Goal: Complete application form

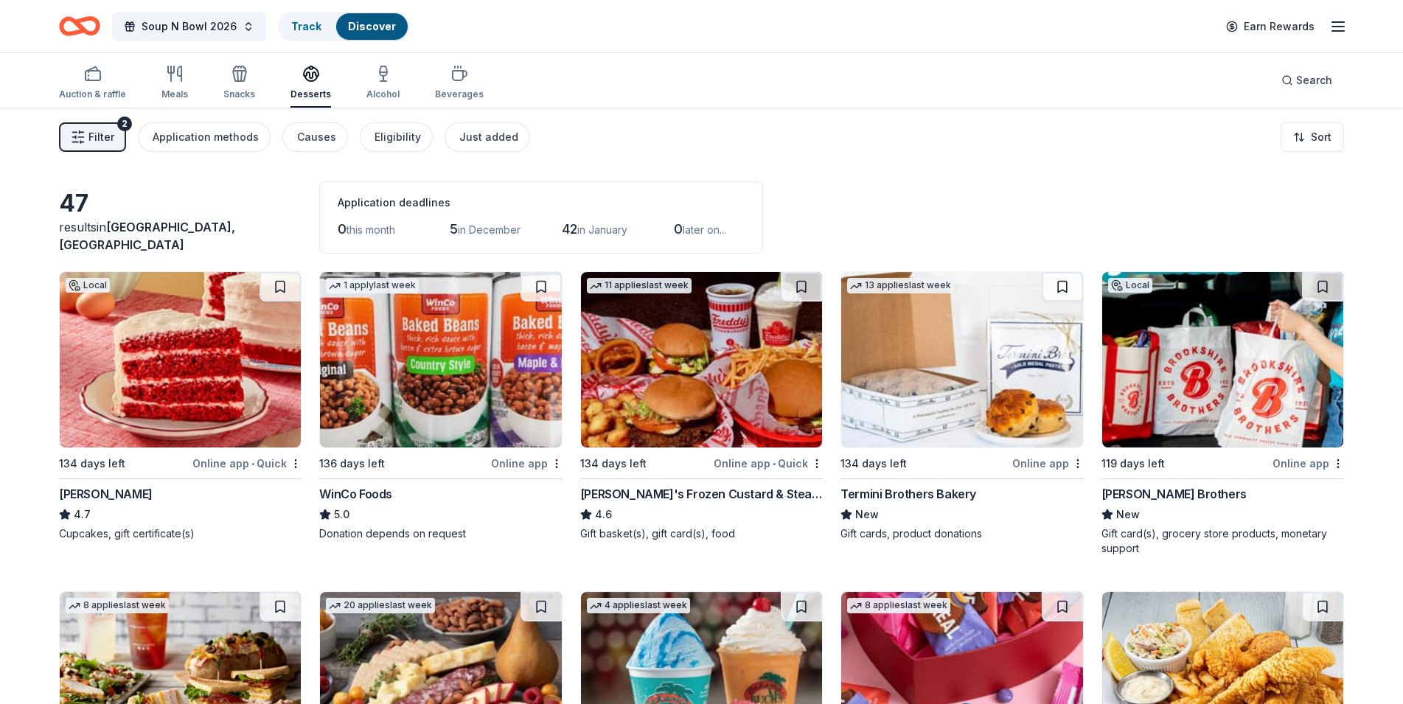
click at [931, 347] on img at bounding box center [961, 360] width 241 height 176
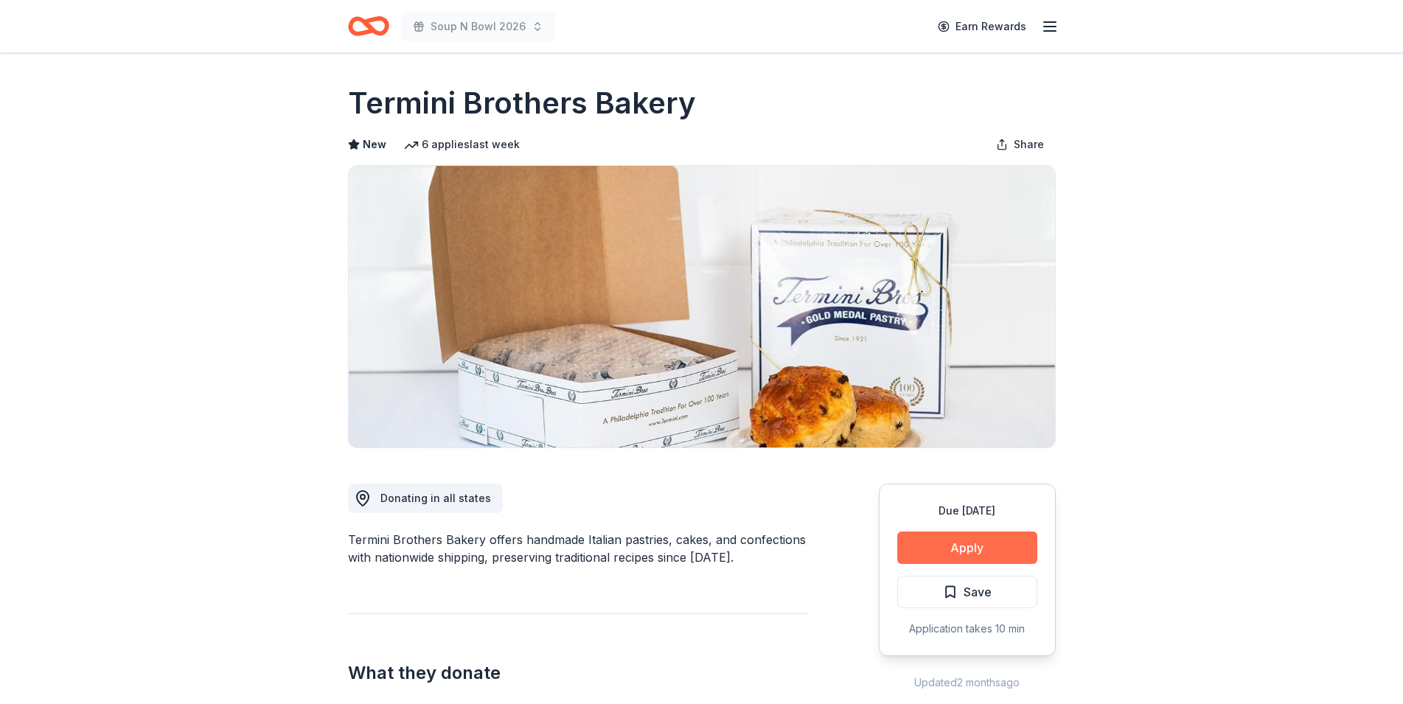
click at [946, 556] on button "Apply" at bounding box center [968, 548] width 140 height 32
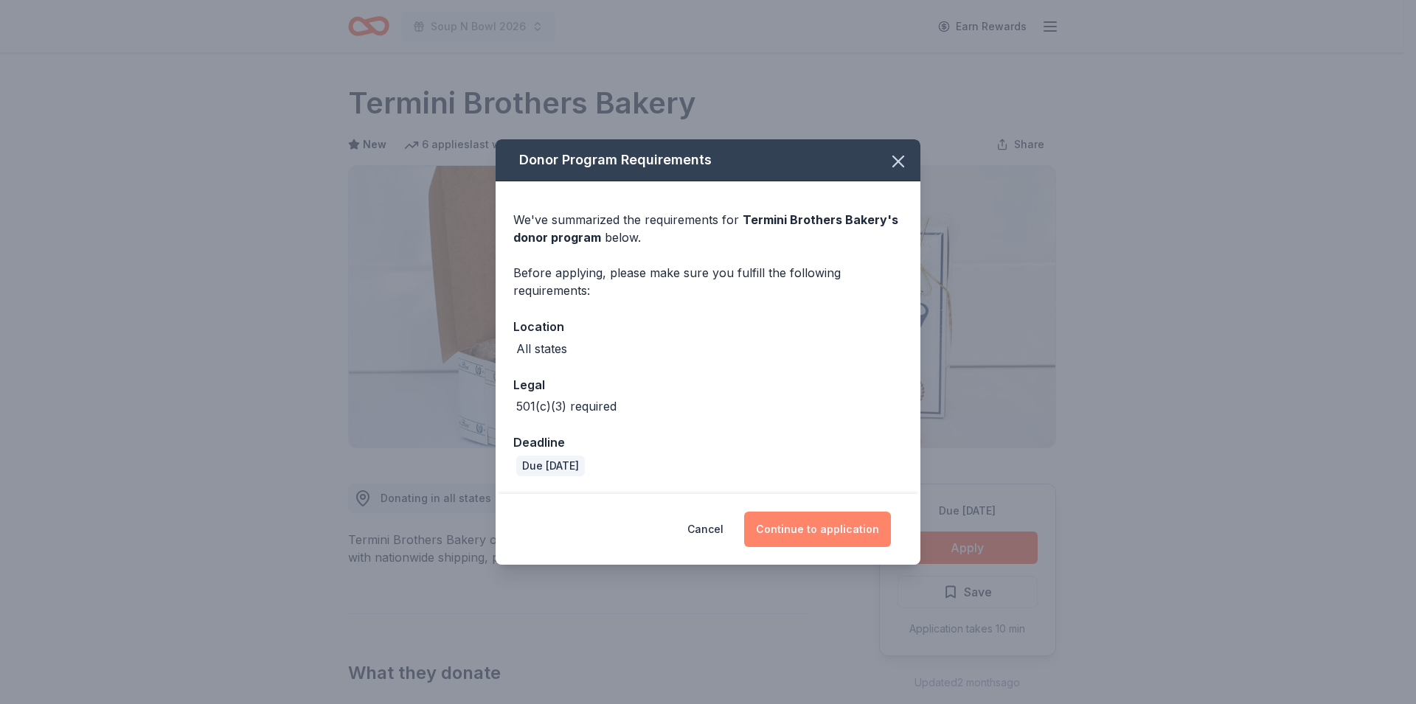
click at [822, 517] on button "Continue to application" at bounding box center [817, 529] width 147 height 35
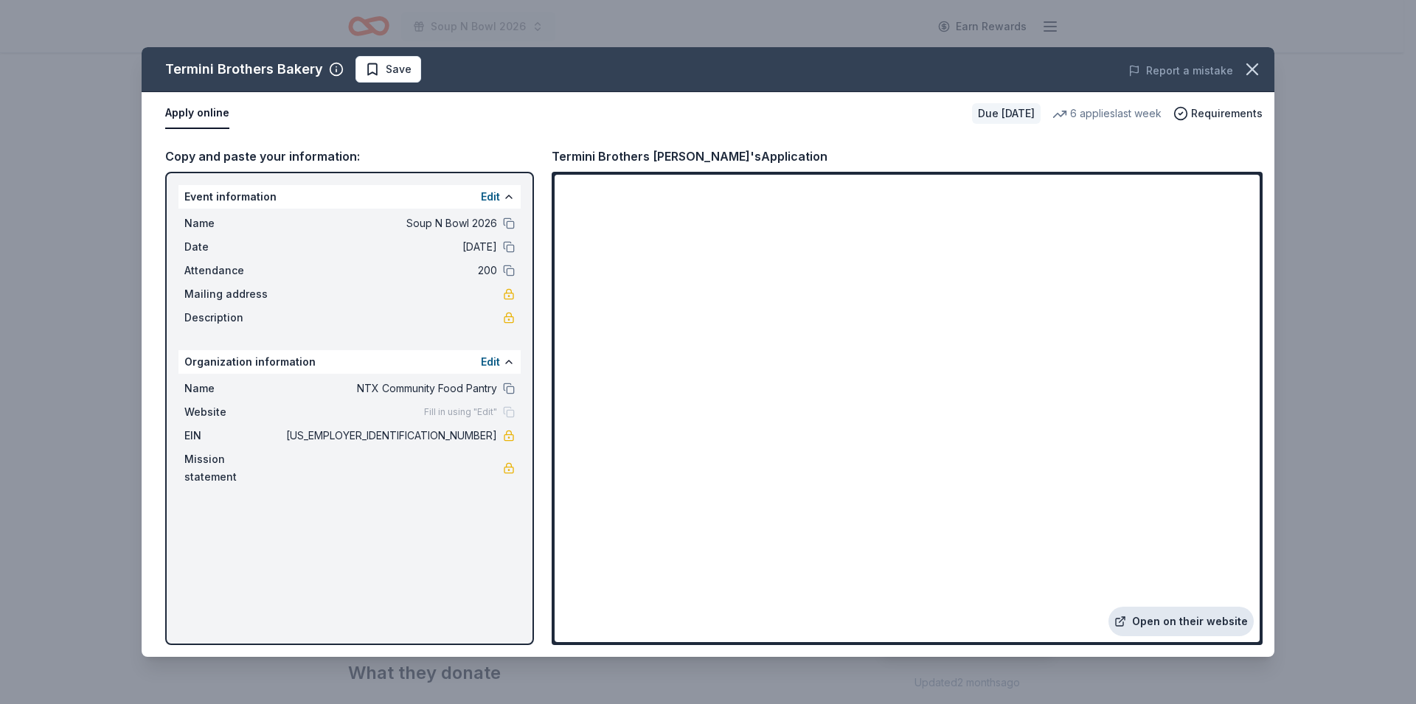
click at [1208, 620] on link "Open on their website" at bounding box center [1180, 621] width 145 height 29
click at [1161, 620] on link "Open on their website" at bounding box center [1180, 621] width 145 height 29
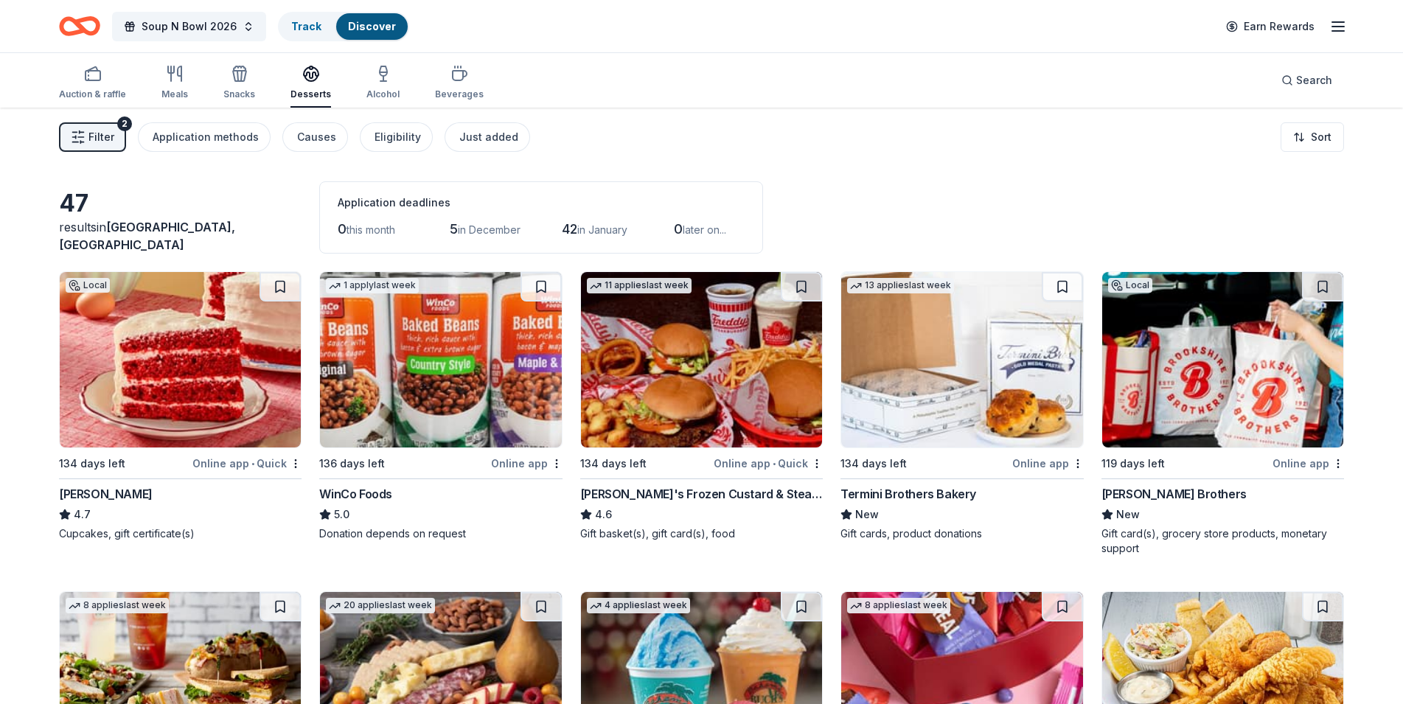
click at [698, 361] on img at bounding box center [701, 360] width 241 height 176
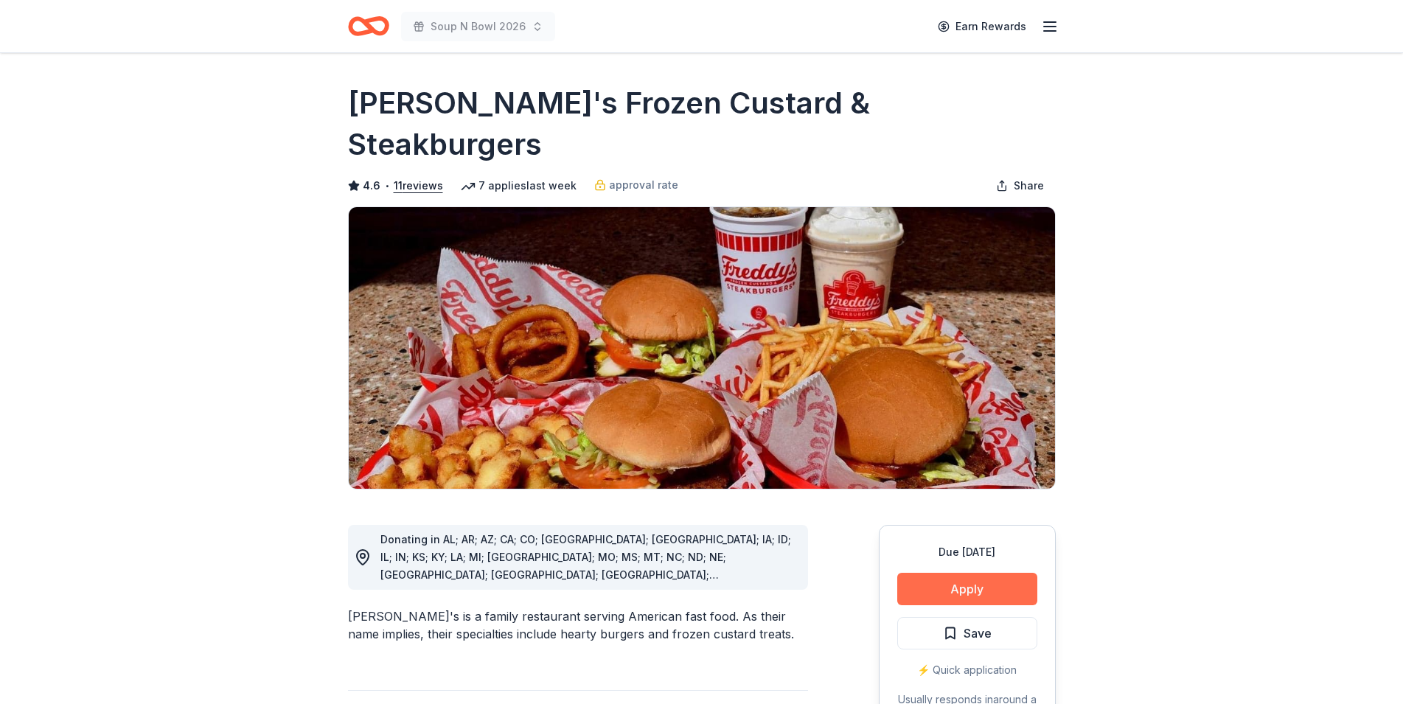
click at [960, 573] on button "Apply" at bounding box center [968, 589] width 140 height 32
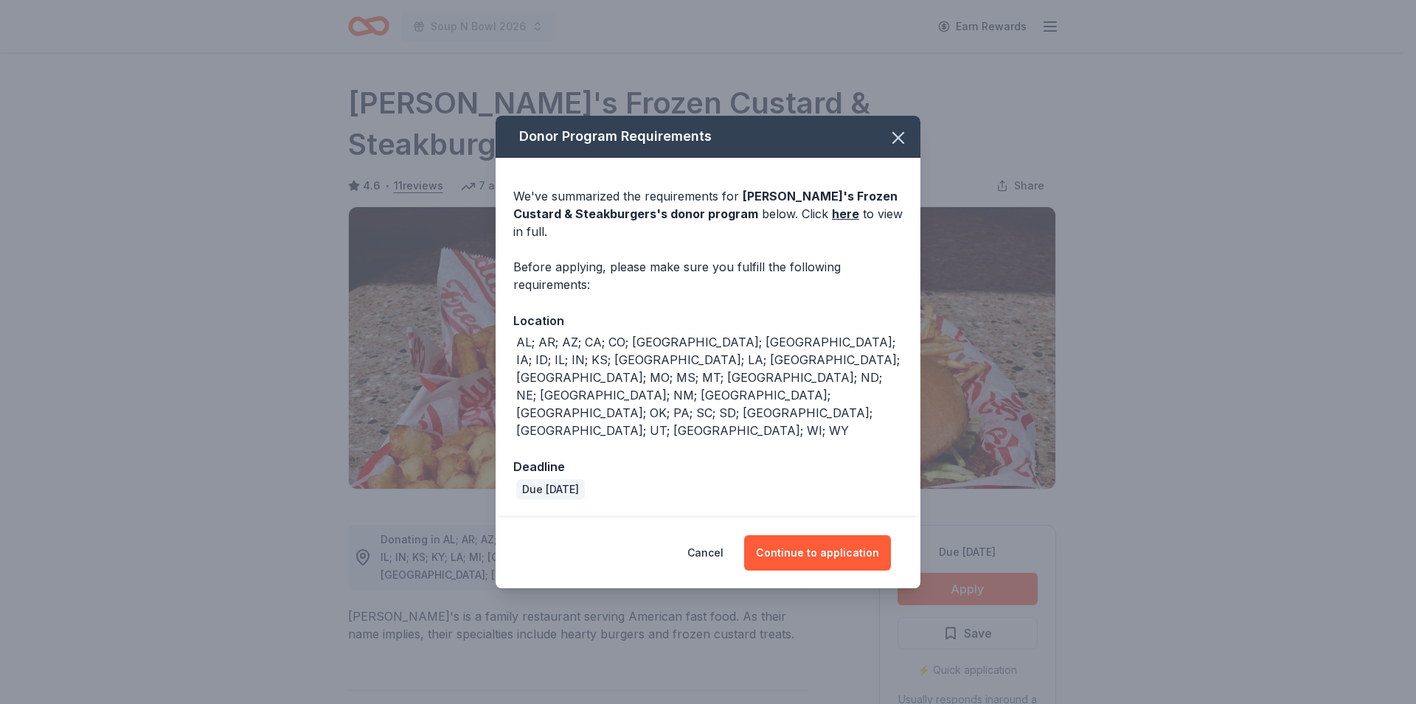
click at [846, 518] on div "Cancel Continue to application" at bounding box center [708, 553] width 425 height 71
click at [847, 535] on button "Continue to application" at bounding box center [817, 552] width 147 height 35
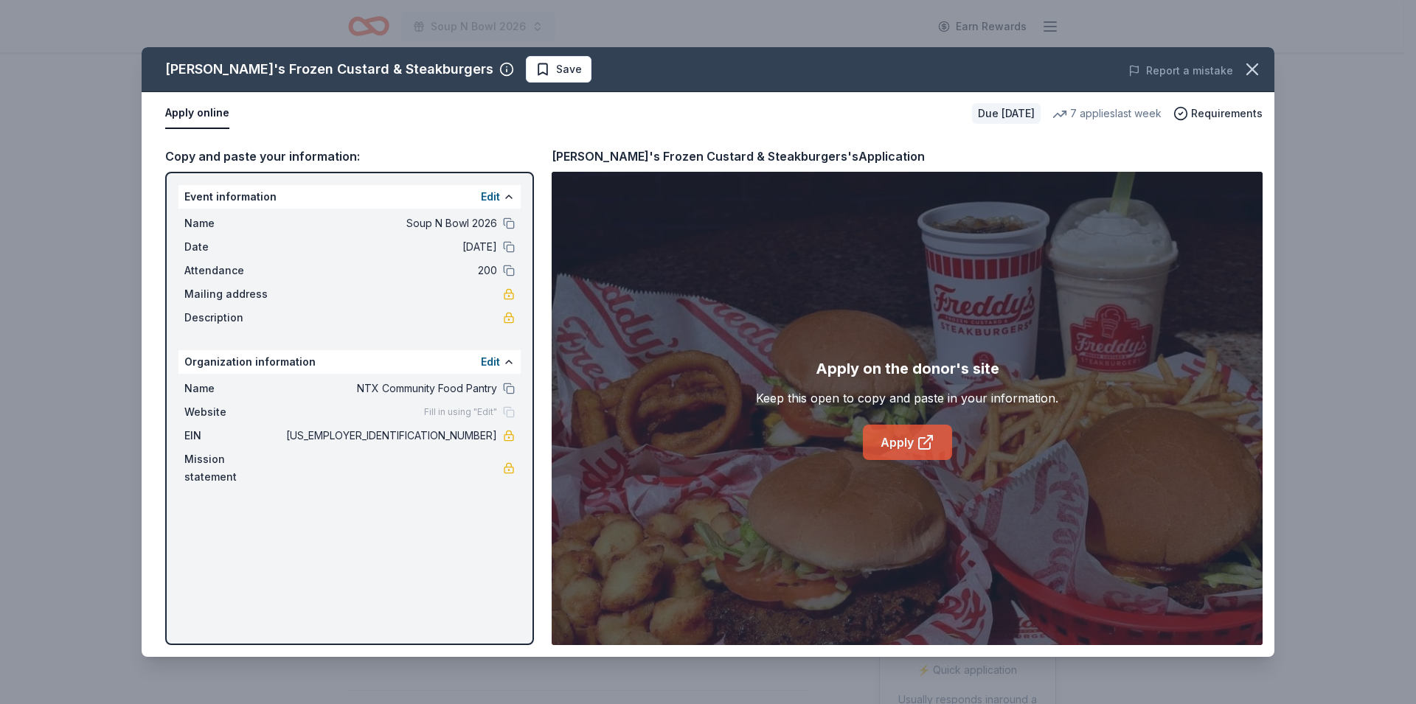
click at [894, 439] on link "Apply" at bounding box center [907, 442] width 89 height 35
